Goal: Information Seeking & Learning: Learn about a topic

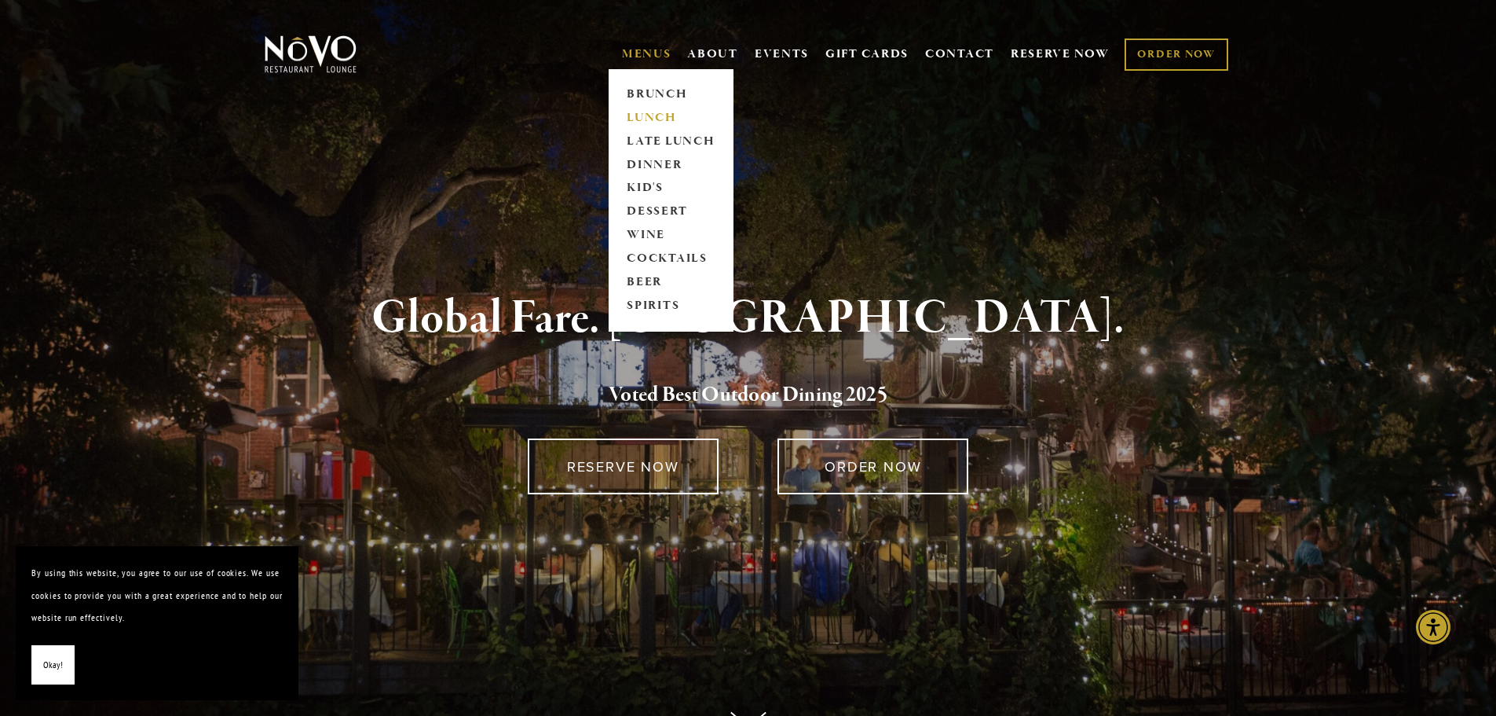
click at [635, 114] on link "LUNCH" at bounding box center [671, 118] width 98 height 24
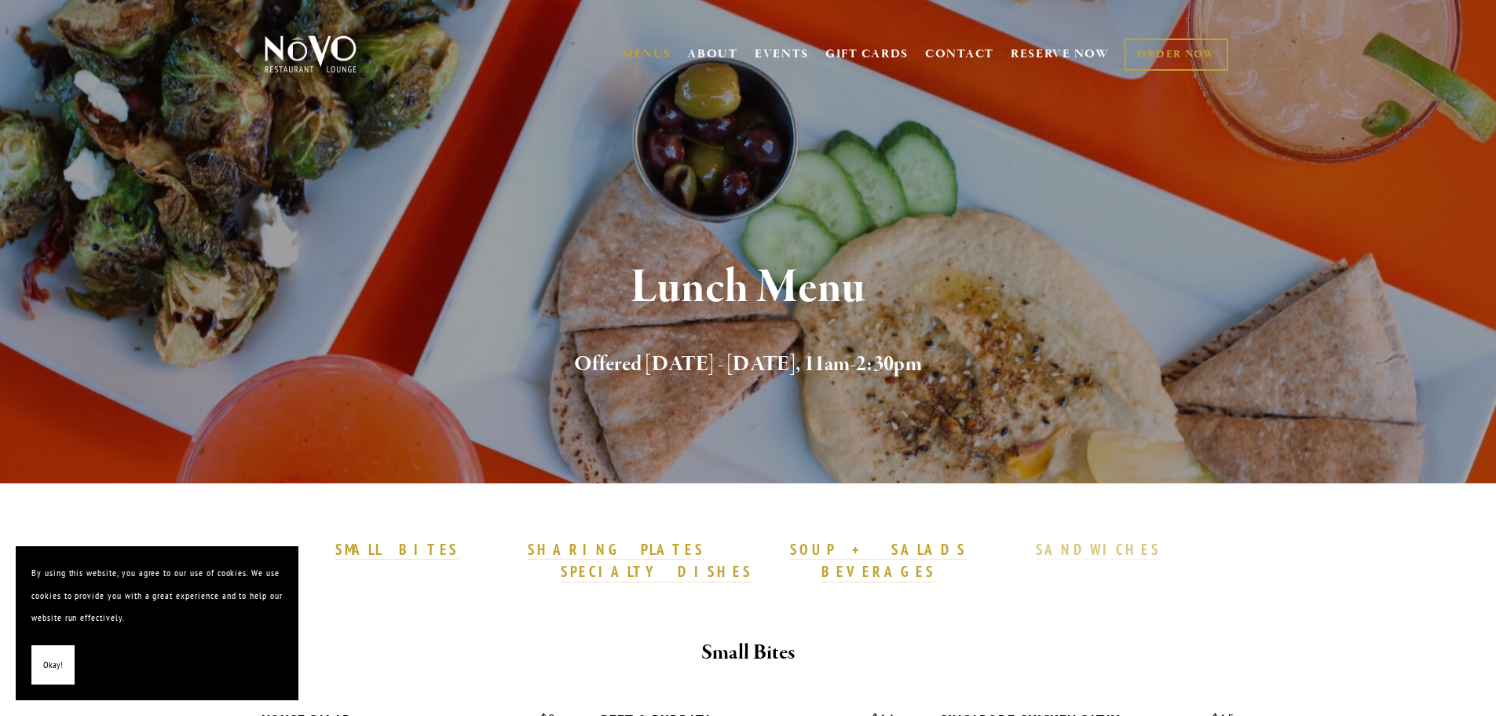
click at [1036, 546] on strong "SANDWICHES" at bounding box center [1099, 549] width 126 height 19
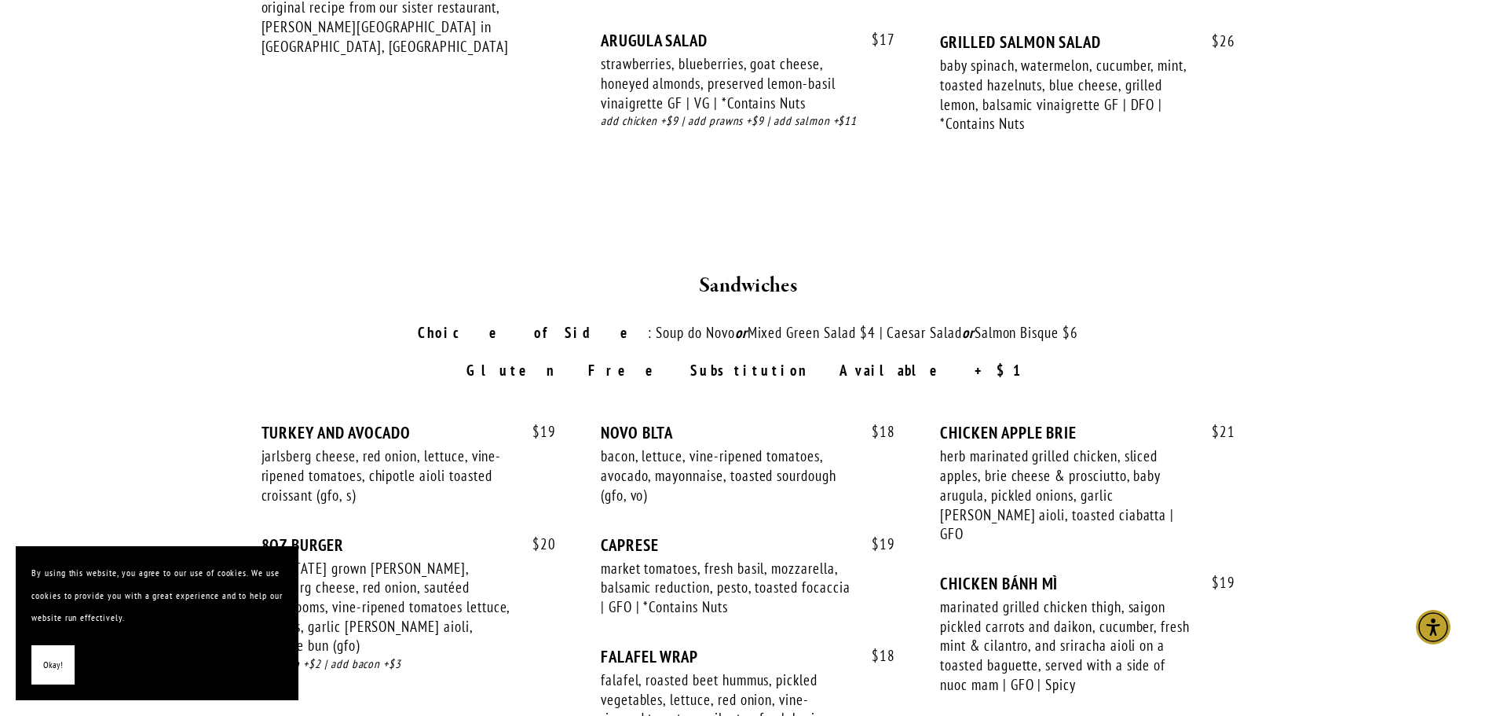
scroll to position [2119, 0]
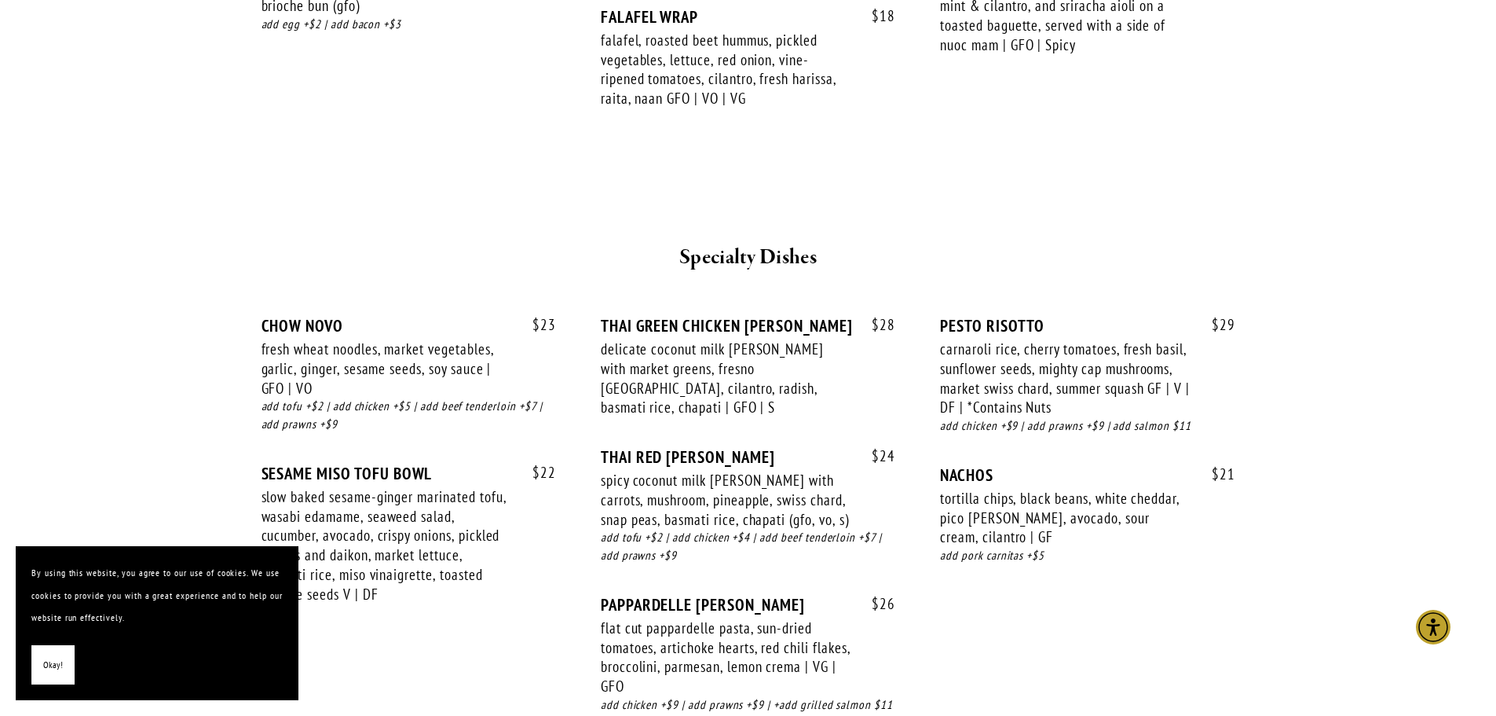
click at [1139, 598] on div "$ 23 CHOW NOVO fresh wheat noodles, market vegetables, garlic, ginger, sesame s…" at bounding box center [749, 529] width 974 height 427
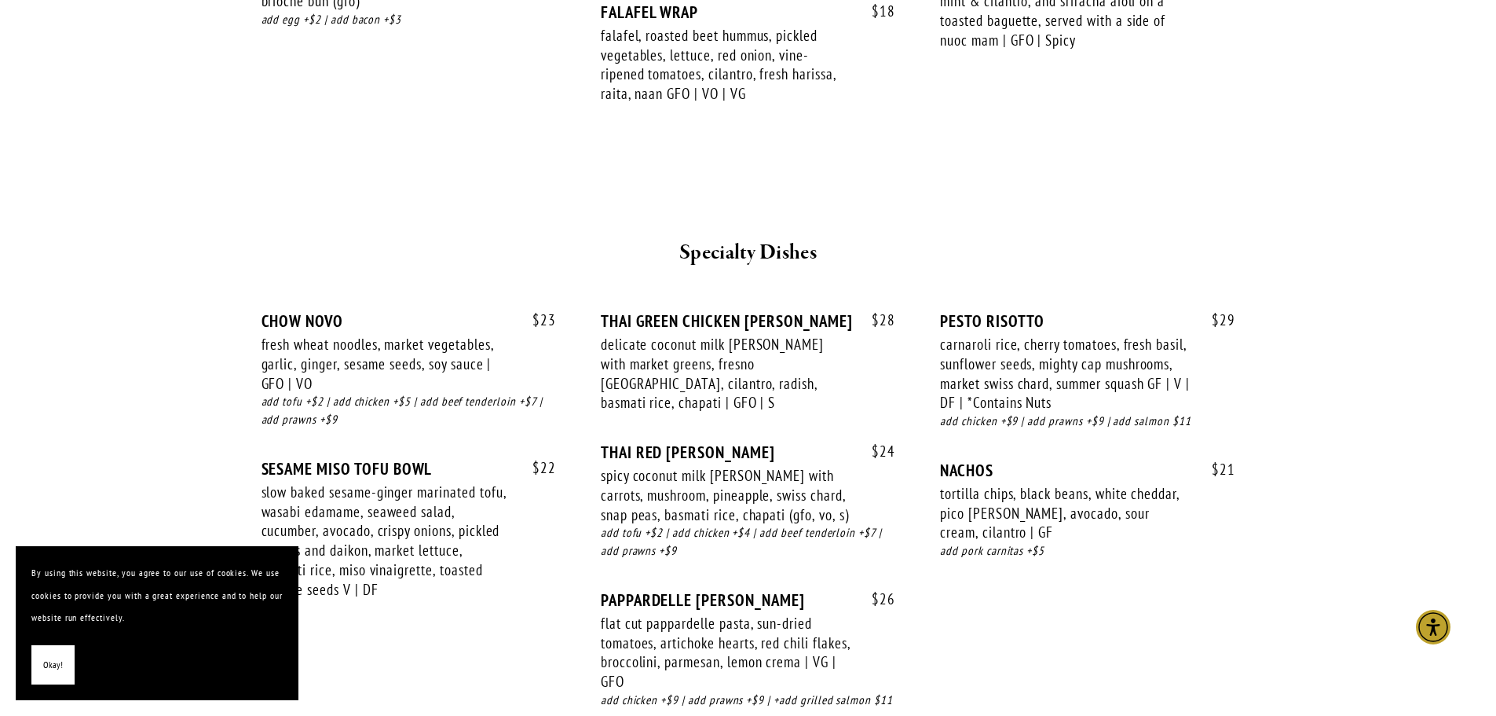
scroll to position [2590, 0]
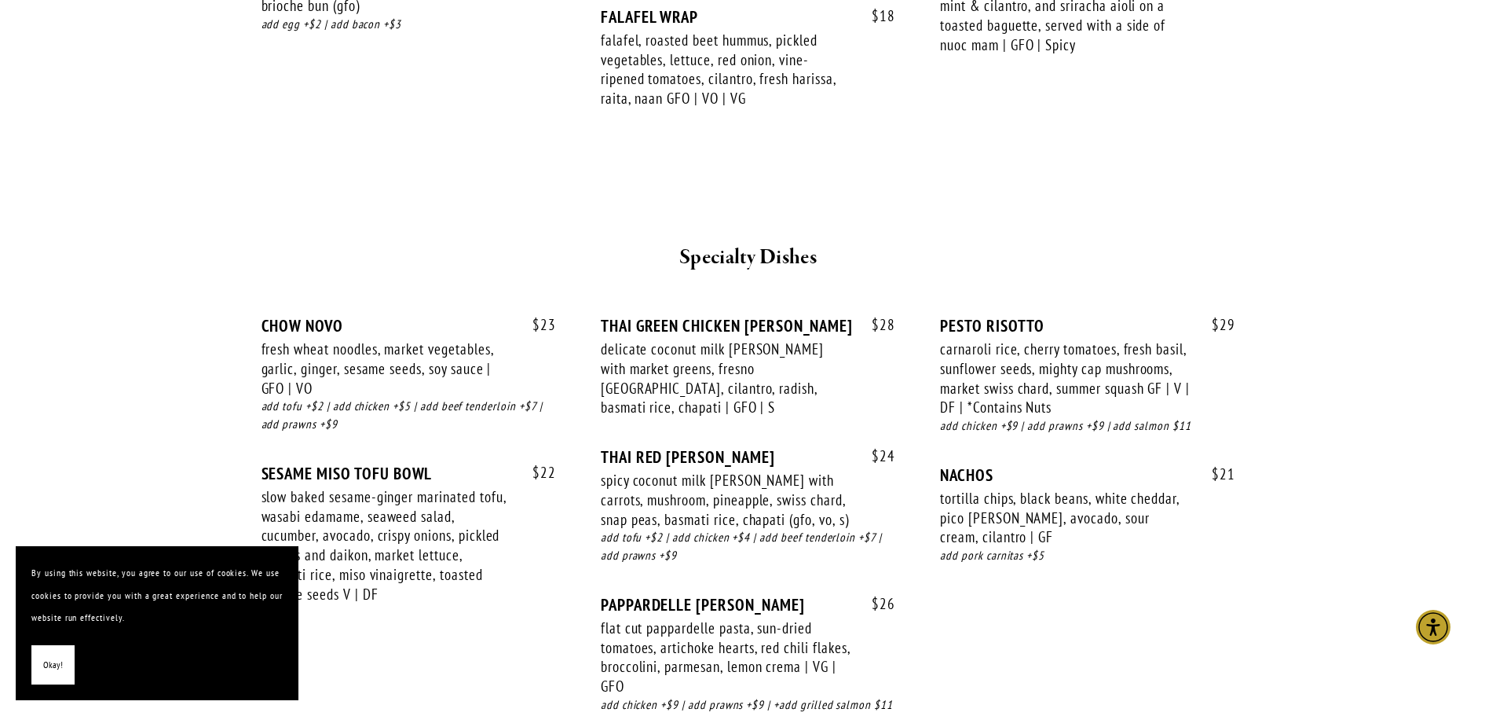
click at [1172, 540] on div "$ 23 CHOW NOVO fresh wheat noodles, market vegetables, garlic, ginger, sesame s…" at bounding box center [749, 529] width 974 height 427
click at [1175, 316] on div "PESTO RISOTTO" at bounding box center [1087, 326] width 295 height 20
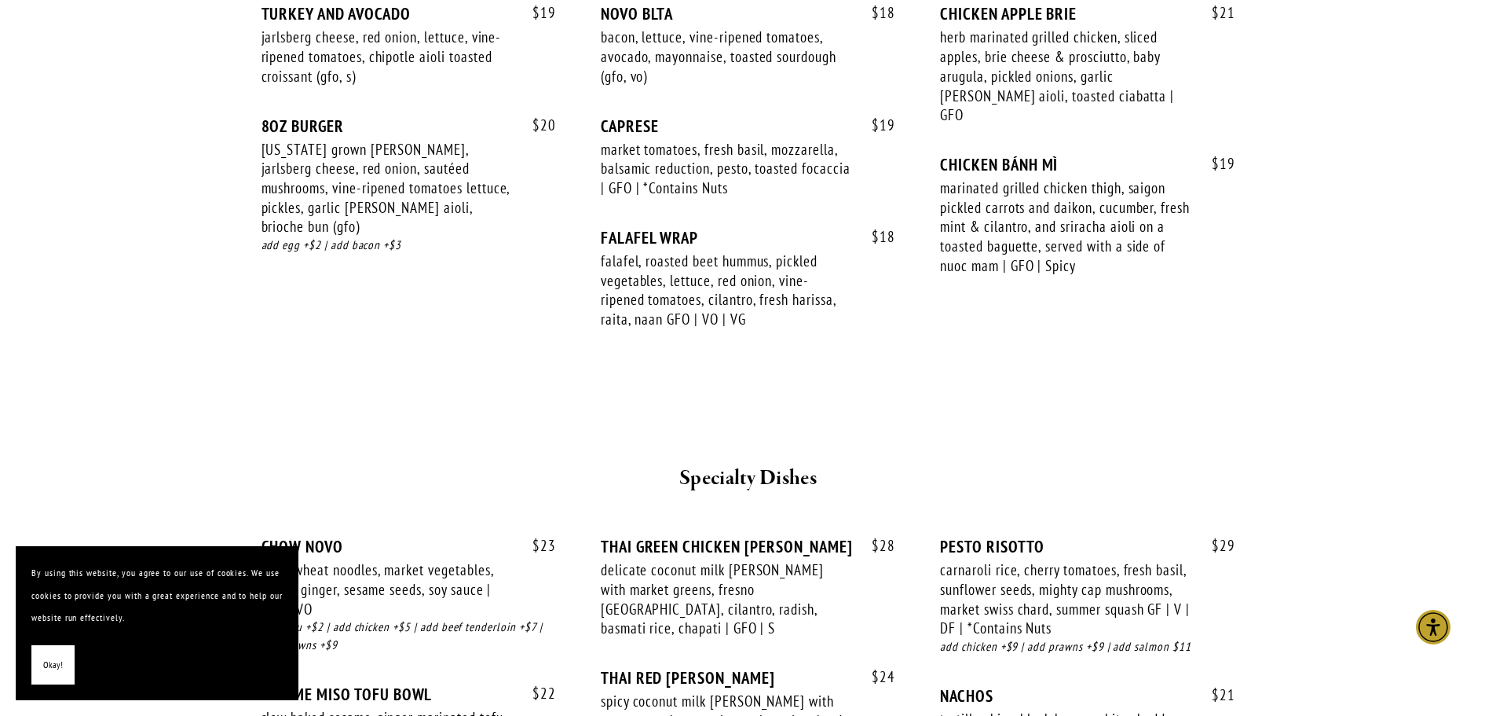
scroll to position [2119, 0]
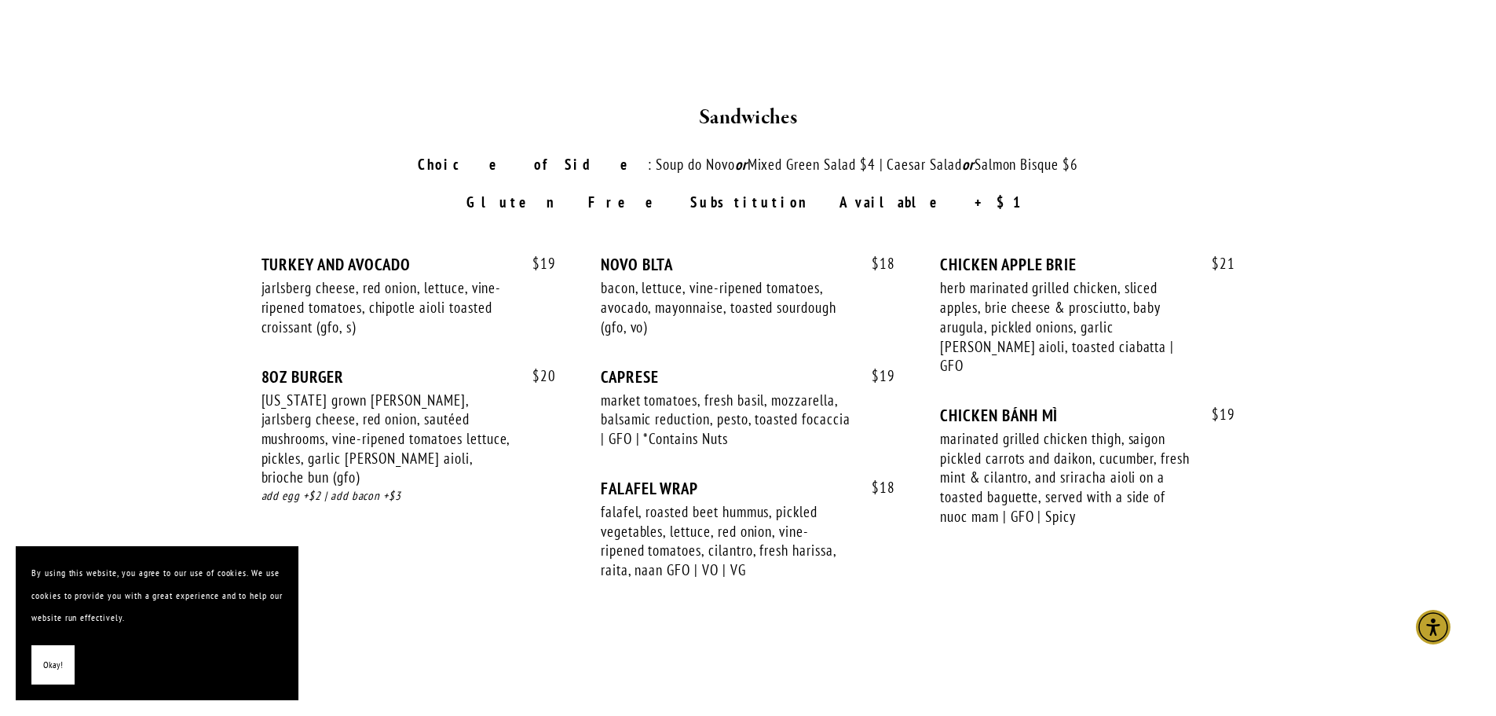
click at [1344, 375] on main "SMALL BITES SHARING PLATES SOUP + SALADS SANDWICHES SPECIALTY DISHES BEVERAGES …" at bounding box center [748, 141] width 1496 height 3554
click at [1395, 359] on main "SMALL BITES SHARING PLATES SOUP + SALADS SANDWICHES SPECIALTY DISHES BEVERAGES …" at bounding box center [748, 141] width 1496 height 3554
